Goal: Task Accomplishment & Management: Use online tool/utility

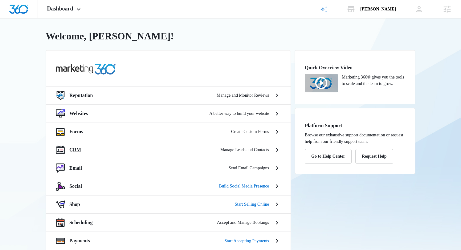
scroll to position [10, 0]
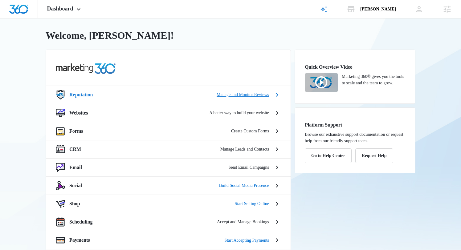
click at [82, 93] on p "Reputation" at bounding box center [80, 94] width 23 height 7
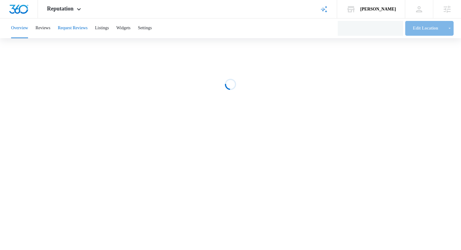
click at [79, 30] on button "Request Reviews" at bounding box center [73, 28] width 30 height 20
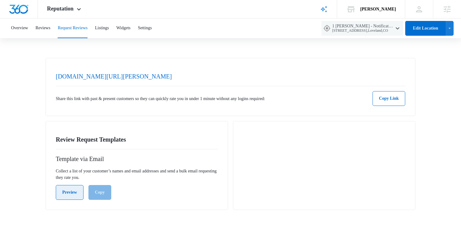
click at [60, 194] on button "Preview" at bounding box center [70, 192] width 28 height 15
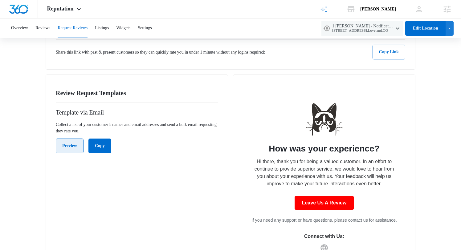
scroll to position [52, 0]
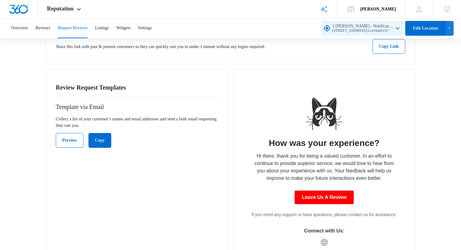
click at [342, 24] on span "1 [PERSON_NAME] - Notification Test [STREET_ADDRESS]" at bounding box center [363, 28] width 62 height 9
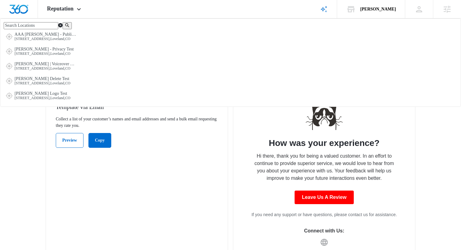
click at [58, 29] on input "text" at bounding box center [31, 25] width 55 height 7
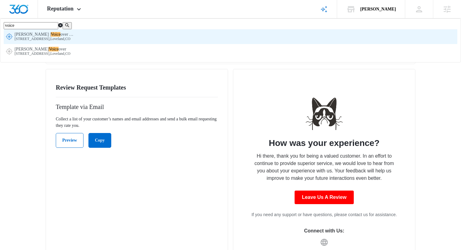
type input "voice"
click at [61, 37] on mark "Voice" at bounding box center [56, 34] width 10 height 5
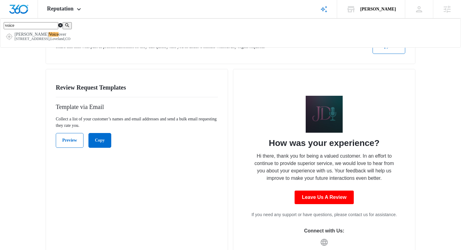
click at [354, 38] on div "[DOMAIN_NAME][URL][PERSON_NAME] Share this link with past & present customers s…" at bounding box center [231, 35] width 370 height 58
click at [345, 30] on span "[STREET_ADDRESS]" at bounding box center [363, 31] width 62 height 4
click at [58, 29] on input "voice" at bounding box center [31, 25] width 55 height 7
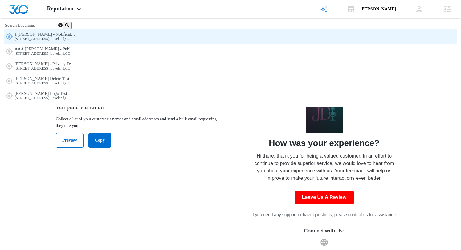
click at [76, 41] on span "[STREET_ADDRESS]" at bounding box center [45, 39] width 62 height 4
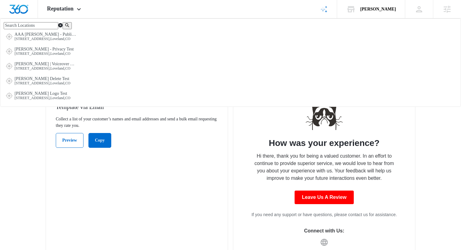
scroll to position [75, 0]
